Goal: Task Accomplishment & Management: Manage account settings

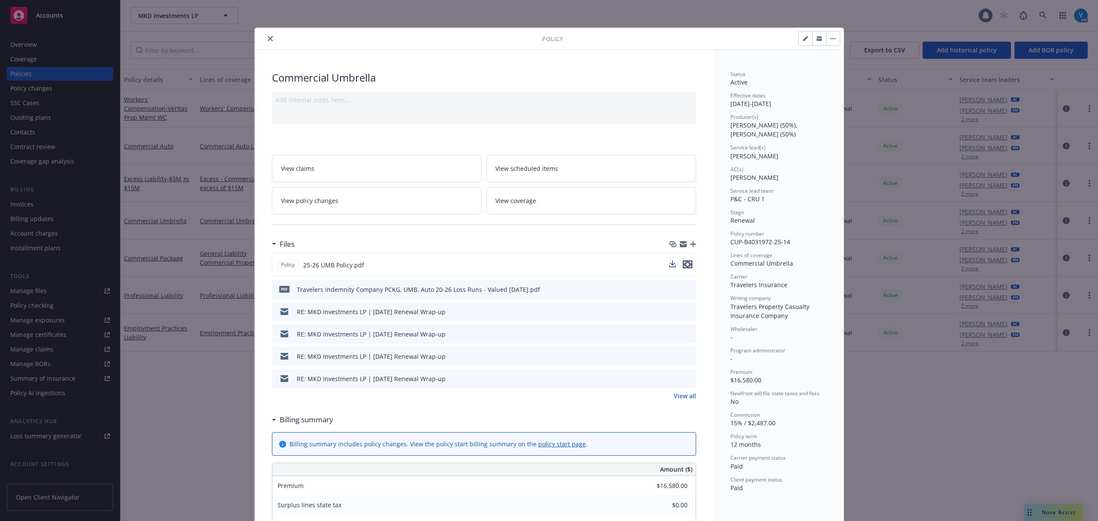
click at [684, 263] on icon "preview file" at bounding box center [687, 264] width 8 height 6
click at [537, 167] on span "View scheduled items" at bounding box center [526, 168] width 63 height 9
click at [540, 200] on link "View coverage" at bounding box center [591, 200] width 210 height 27
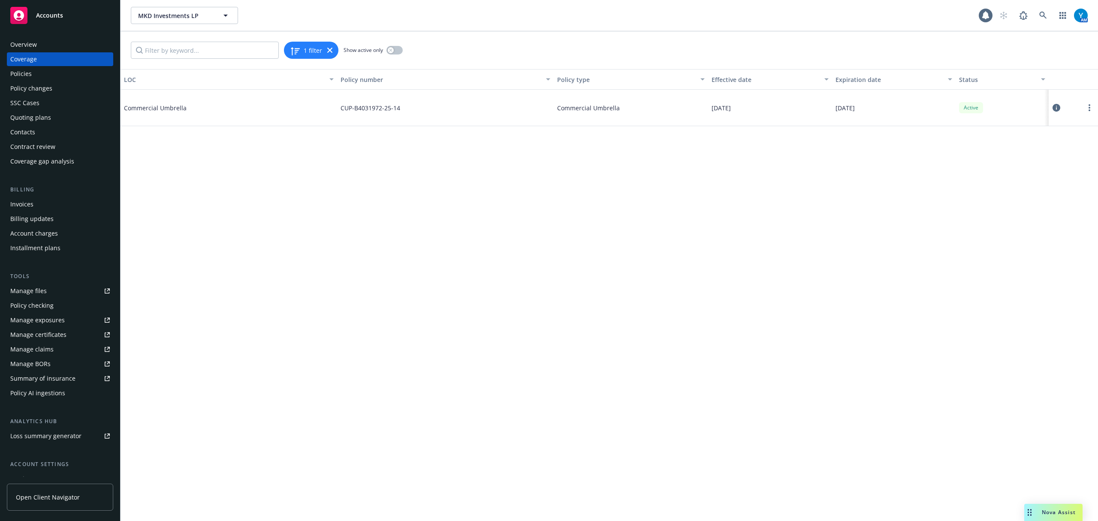
click at [1053, 106] on icon at bounding box center [1056, 108] width 8 height 8
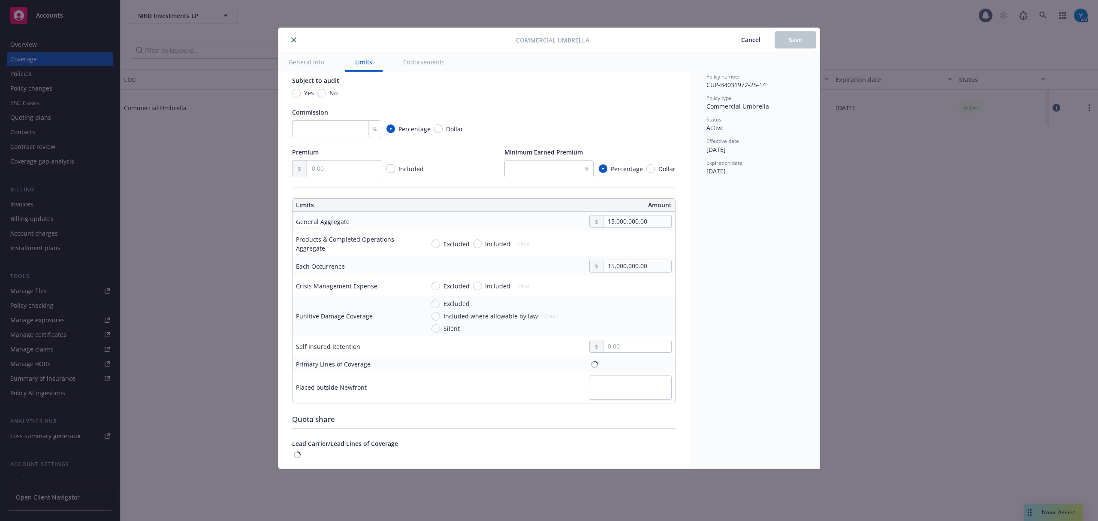
scroll to position [114, 0]
click at [613, 347] on input "text" at bounding box center [637, 345] width 67 height 12
click at [610, 358] on td "Nothing selected" at bounding box center [548, 365] width 254 height 21
click at [608, 369] on span "Nothing selected" at bounding box center [619, 365] width 49 height 9
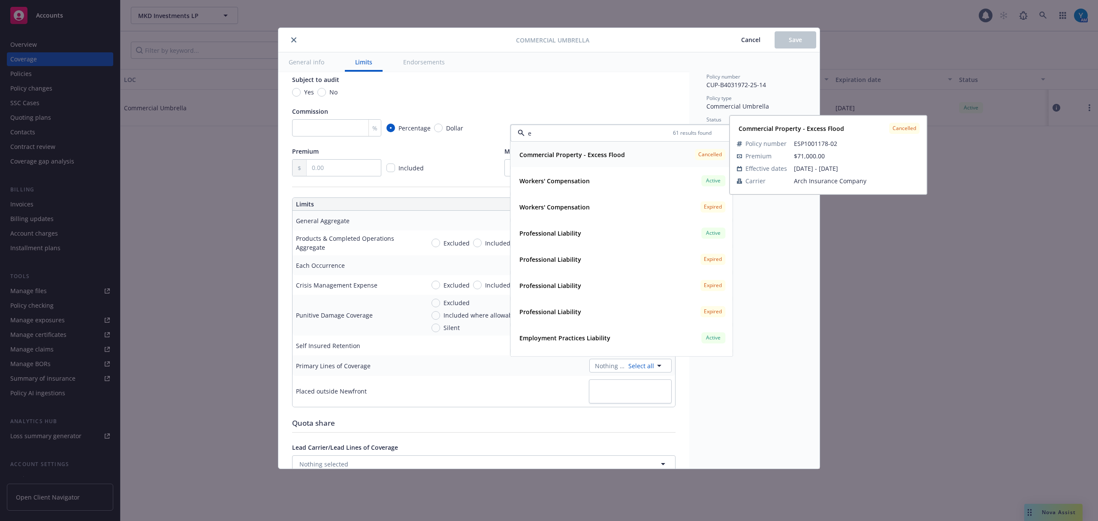
click at [574, 135] on input "e" at bounding box center [598, 133] width 148 height 9
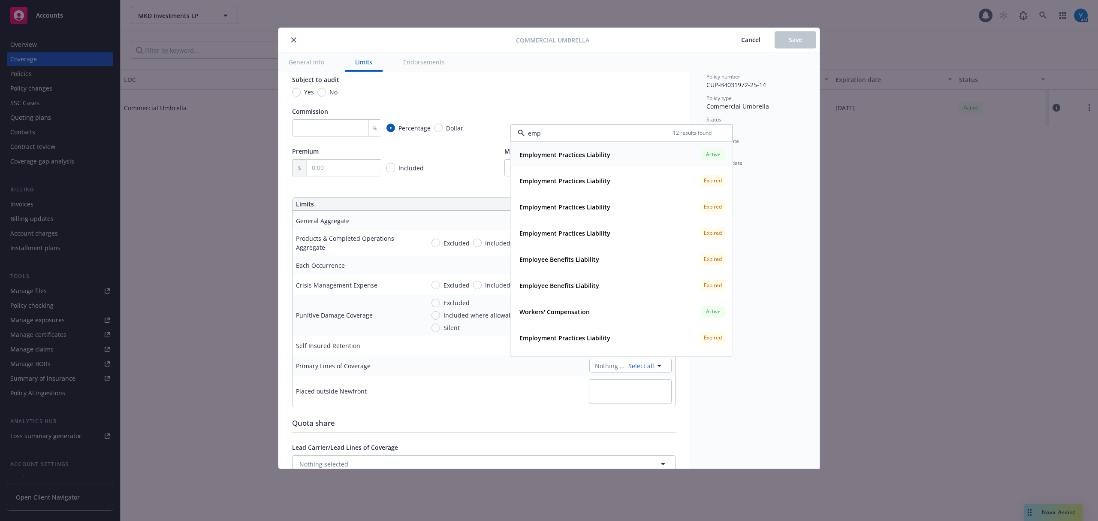
type input "empl"
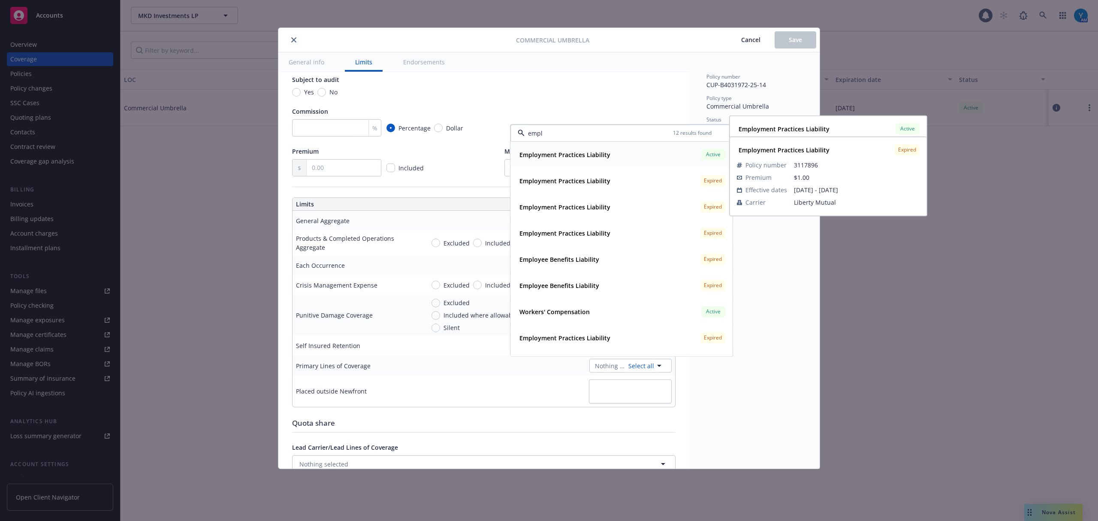
click at [554, 131] on input "empl" at bounding box center [598, 133] width 148 height 9
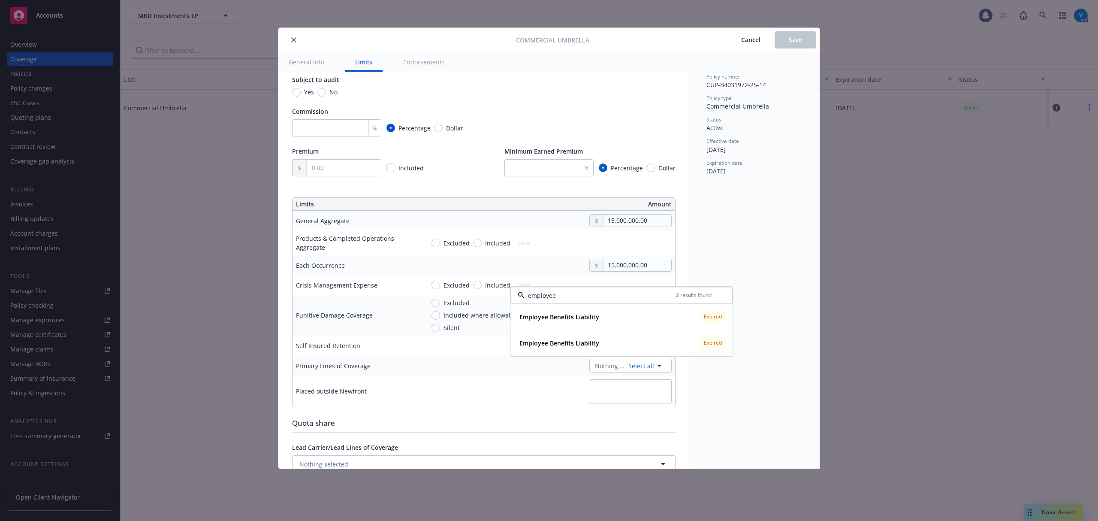
type input "employee"
click at [295, 38] on icon "close" at bounding box center [293, 39] width 5 height 5
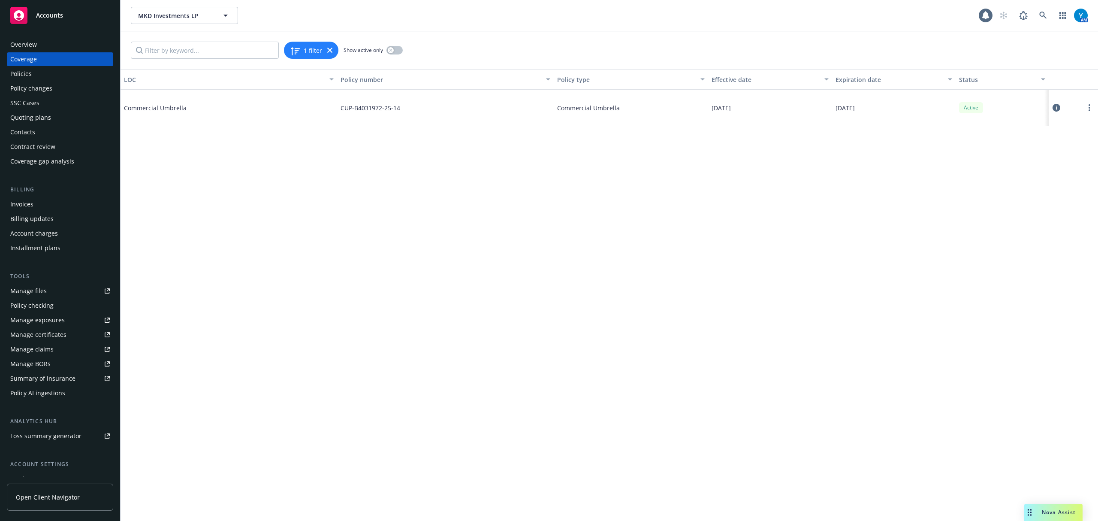
click at [32, 74] on div "Policies" at bounding box center [59, 74] width 99 height 14
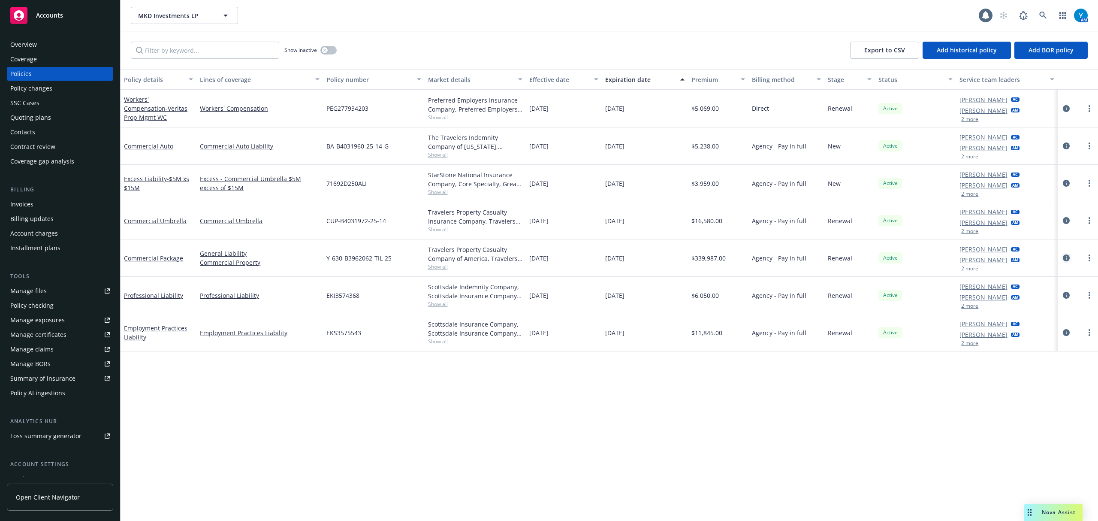
click at [1064, 258] on icon "circleInformation" at bounding box center [1066, 257] width 7 height 7
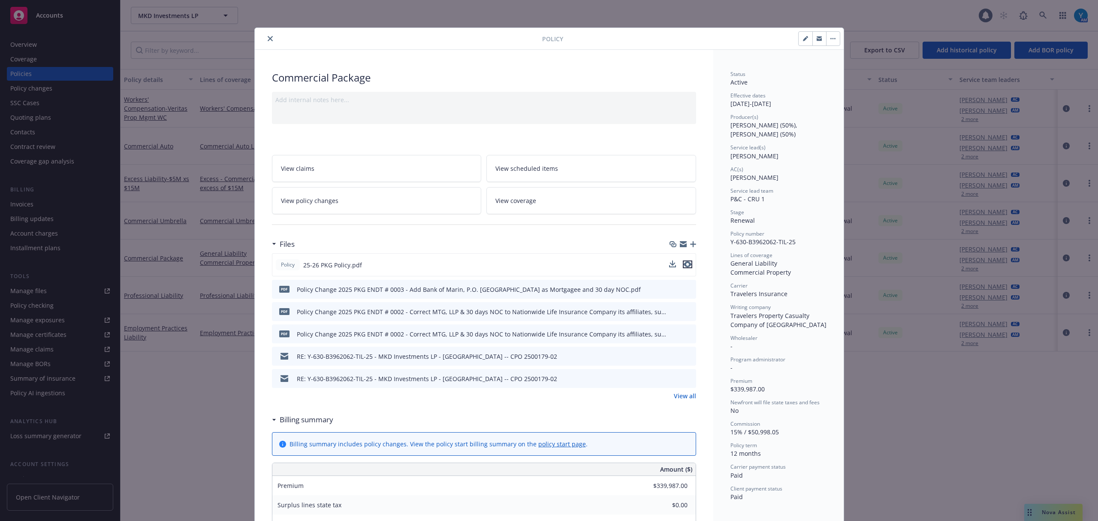
click at [684, 263] on icon "preview file" at bounding box center [687, 264] width 8 height 6
click at [832, 42] on button "button" at bounding box center [833, 39] width 14 height 14
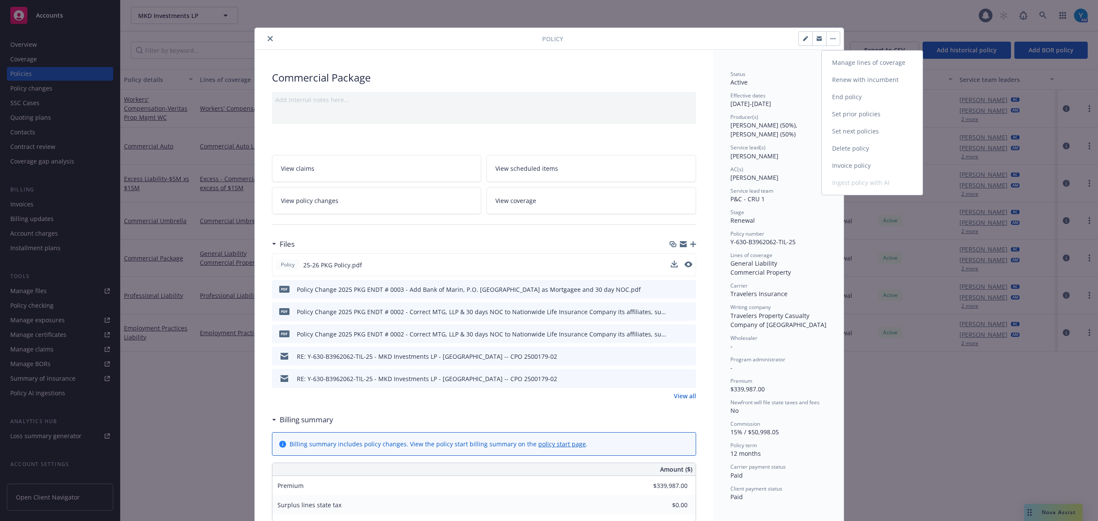
click at [844, 63] on link "Manage lines of coverage" at bounding box center [872, 62] width 101 height 17
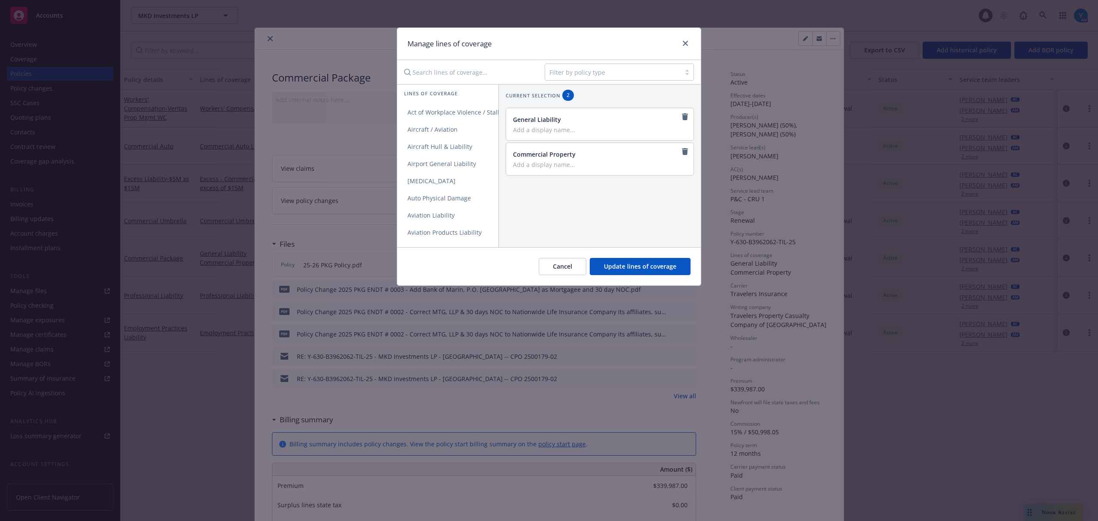
click at [581, 74] on div at bounding box center [612, 72] width 127 height 10
type input "employee"
click at [612, 90] on span "Employee Benefits Liability" at bounding box center [591, 94] width 77 height 9
click at [442, 110] on span "Employee Benefits Liability" at bounding box center [445, 112] width 97 height 8
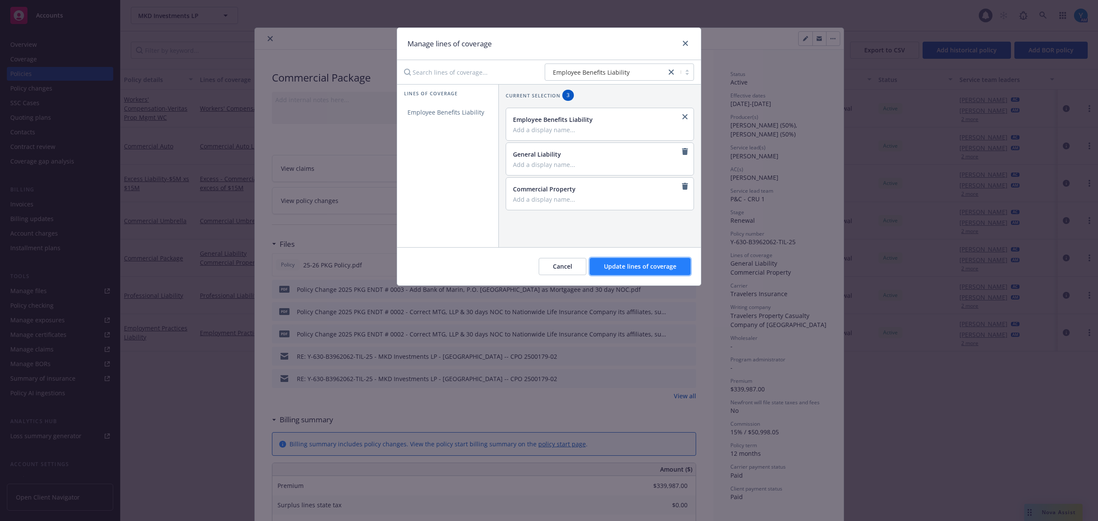
click at [629, 268] on span "Update lines of coverage" at bounding box center [640, 266] width 72 height 8
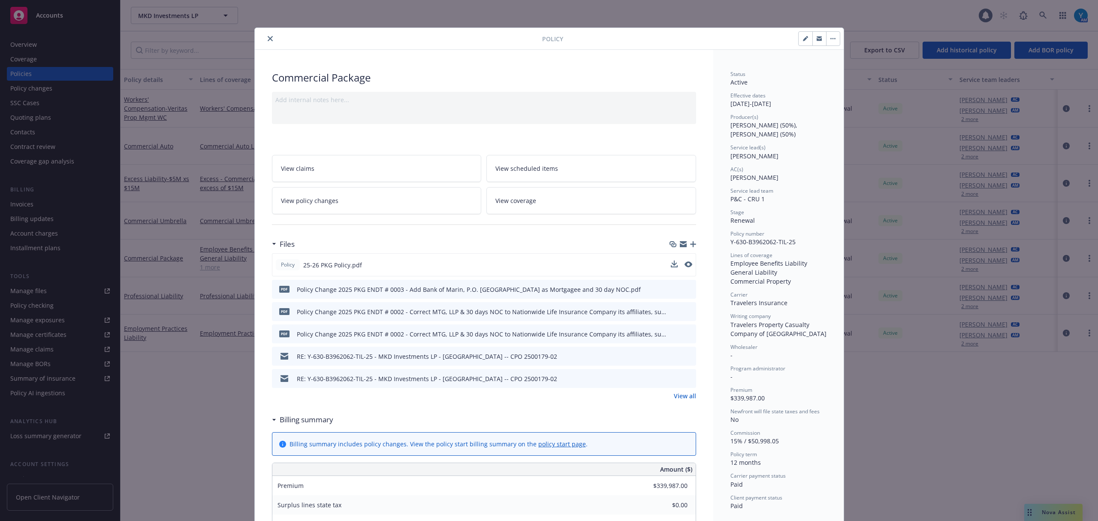
click at [265, 39] on button "close" at bounding box center [270, 38] width 10 height 10
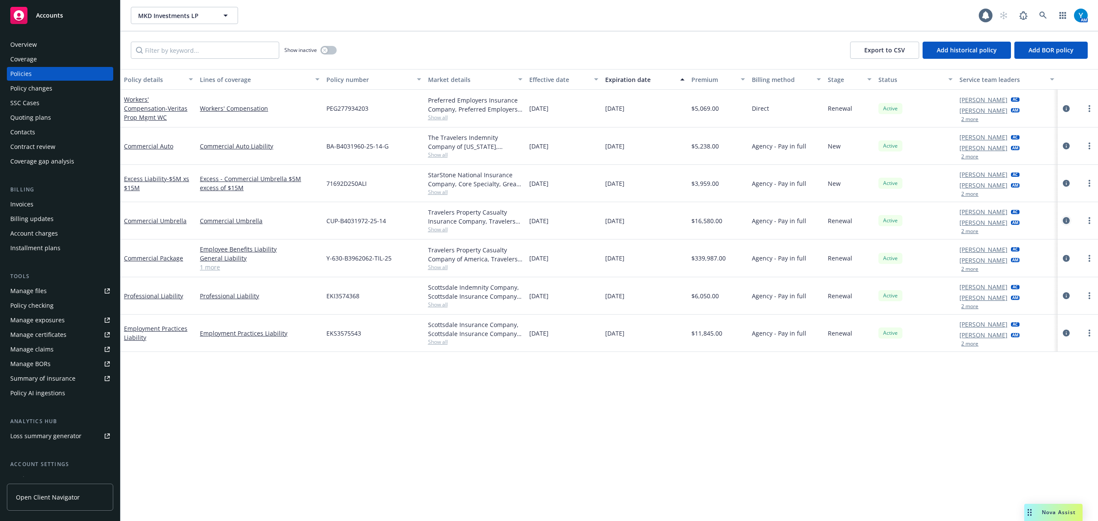
click at [1064, 218] on icon "circleInformation" at bounding box center [1066, 220] width 7 height 7
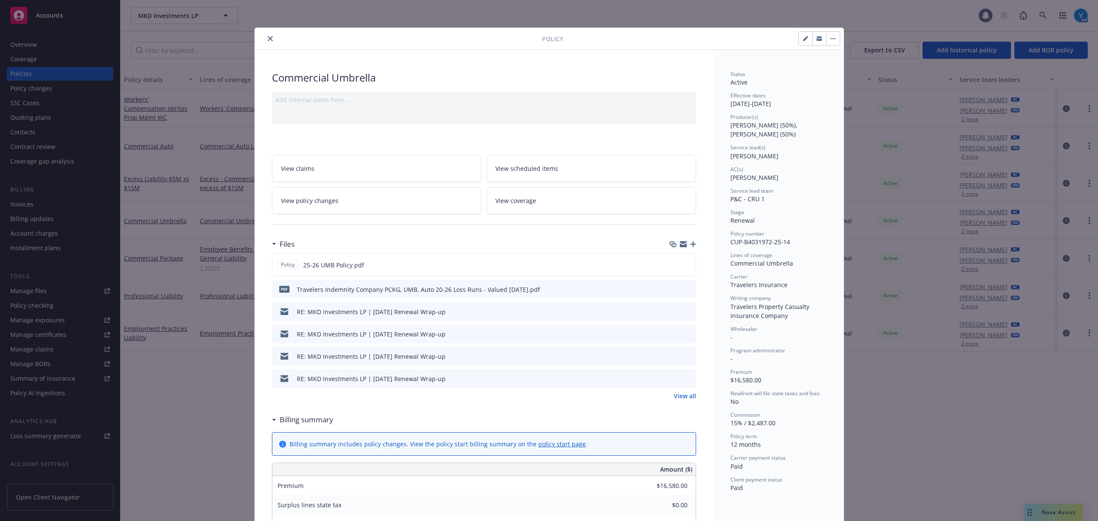
scroll to position [26, 0]
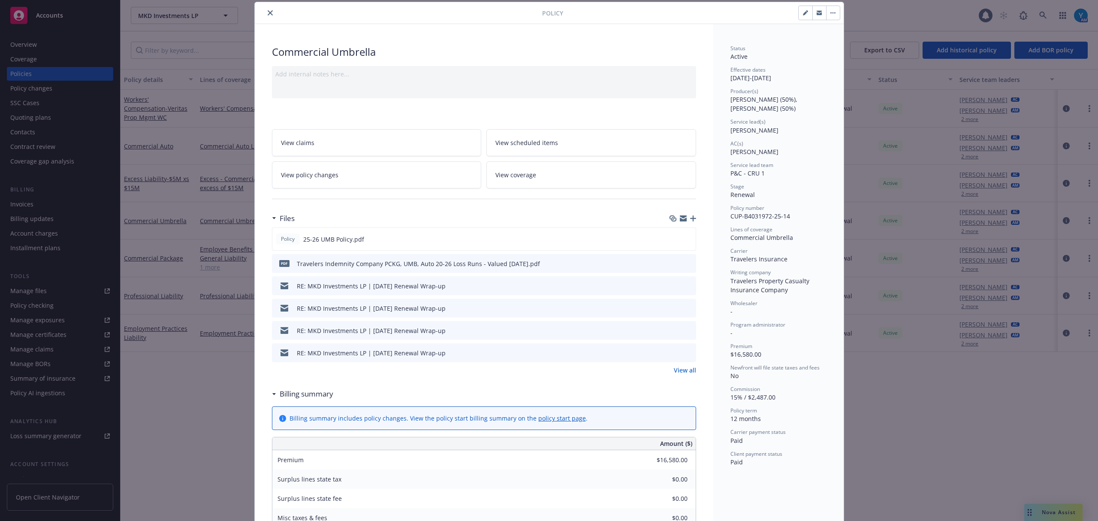
click at [509, 172] on span "View coverage" at bounding box center [515, 174] width 41 height 9
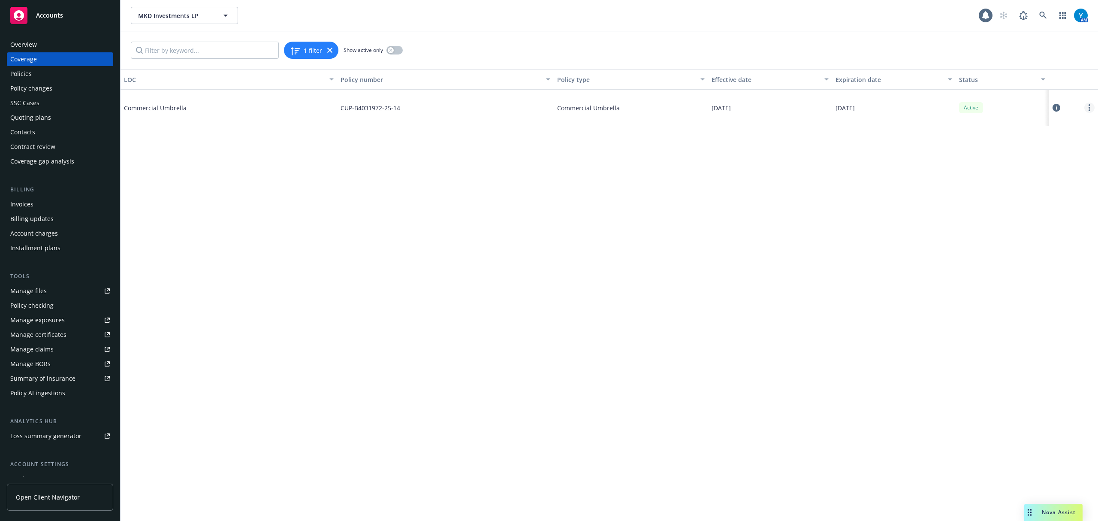
click at [1087, 108] on link "more" at bounding box center [1089, 107] width 10 height 10
click at [1061, 107] on div at bounding box center [1073, 107] width 42 height 17
click at [1058, 107] on icon at bounding box center [1056, 108] width 8 height 8
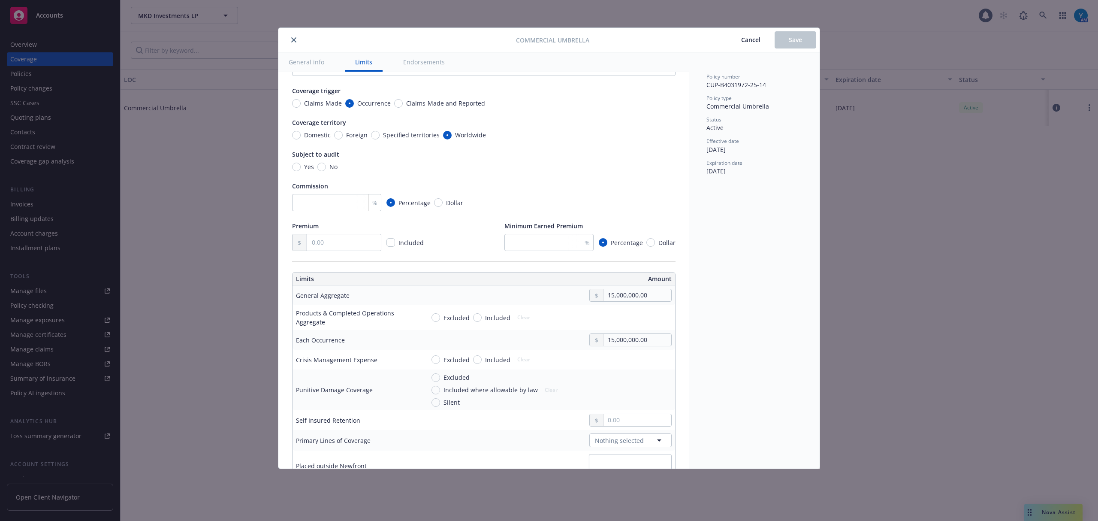
scroll to position [229, 0]
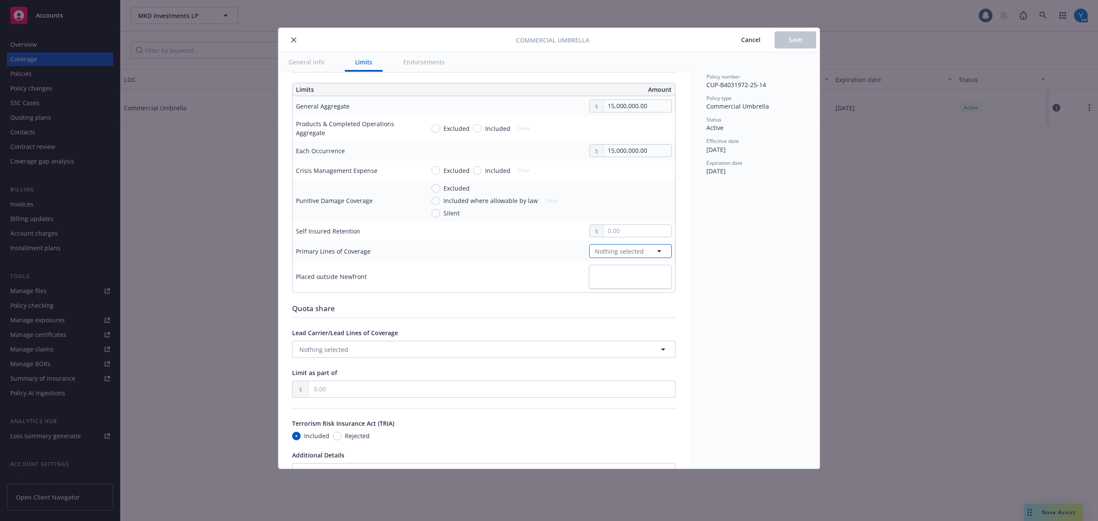
click at [630, 251] on span "Nothing selected" at bounding box center [619, 251] width 49 height 9
type input "mployee"
click at [292, 36] on button "close" at bounding box center [294, 40] width 10 height 10
